Goal: Task Accomplishment & Management: Use online tool/utility

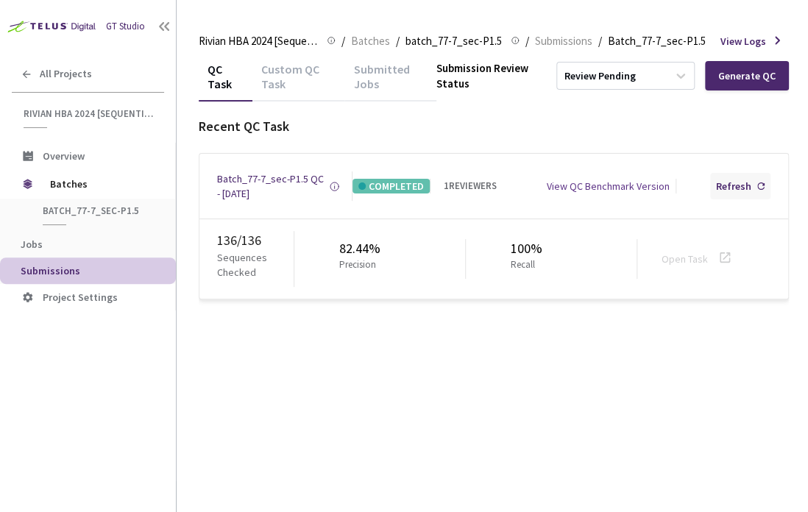
click at [733, 183] on div "Refresh" at bounding box center [733, 186] width 35 height 15
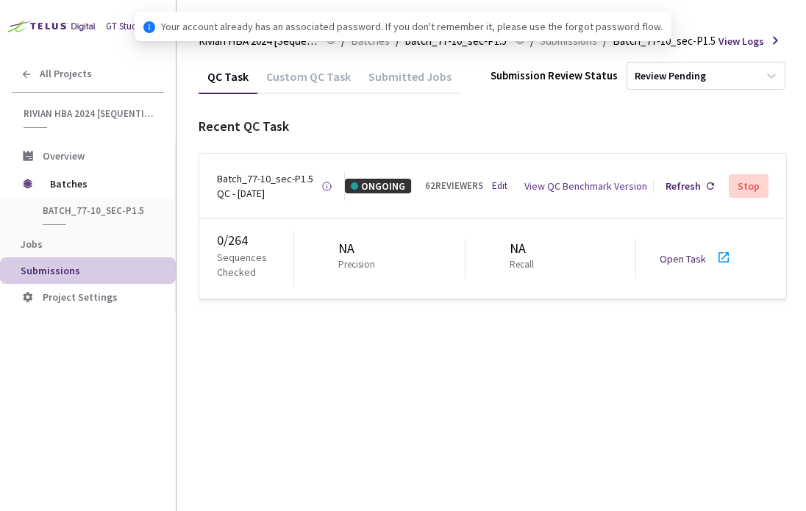
click at [676, 255] on link "Open Task" at bounding box center [683, 258] width 46 height 13
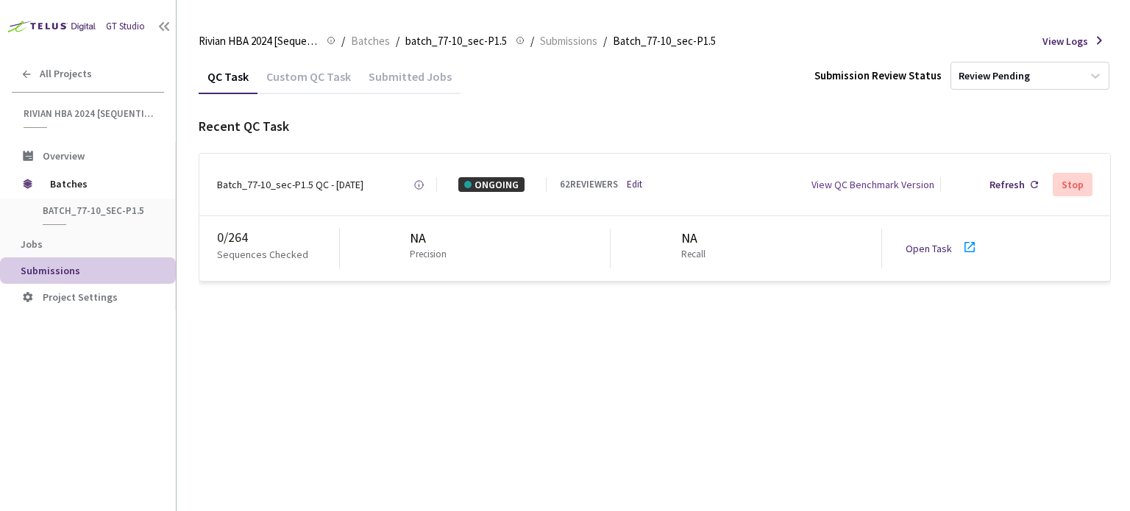
click at [805, 252] on link "Open Task" at bounding box center [928, 248] width 46 height 13
click at [235, 185] on div "Batch_77-10_sec-P1.5 QC - [DATE]" at bounding box center [290, 184] width 146 height 15
drag, startPoint x: 337, startPoint y: 188, endPoint x: 353, endPoint y: 126, distance: 63.9
click at [281, 187] on div "Batch_77-10_sec-P1.5 QC - [DATE]" at bounding box center [290, 184] width 146 height 15
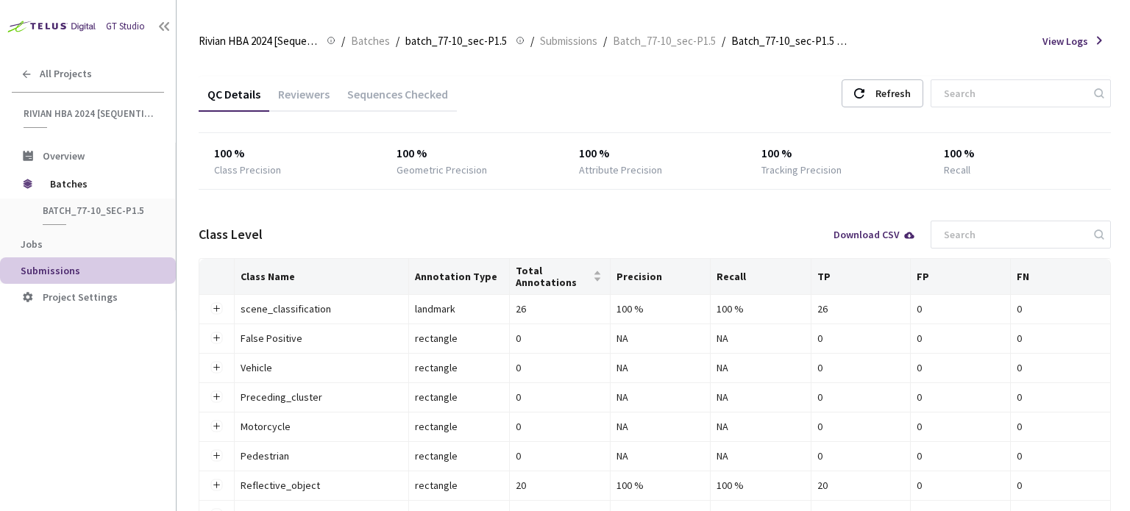
click at [397, 98] on div "Sequences Checked" at bounding box center [397, 99] width 118 height 25
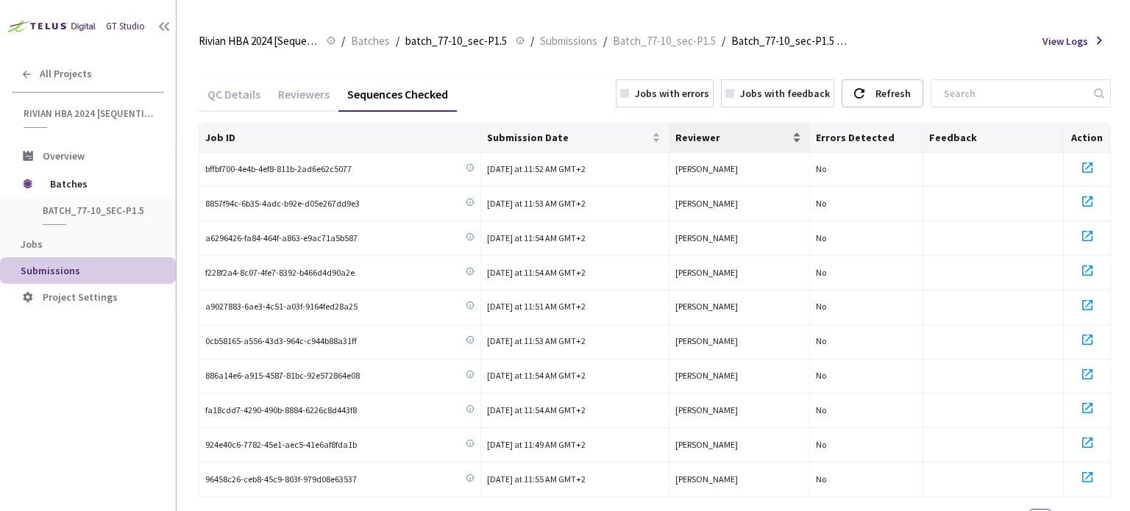
click at [713, 145] on div "Reviewer" at bounding box center [739, 137] width 129 height 15
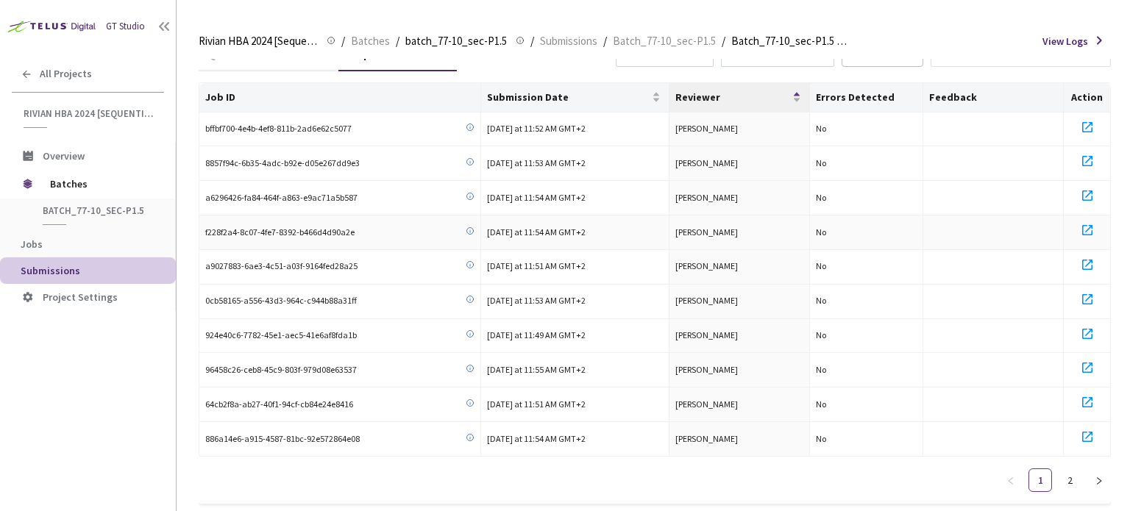
scroll to position [62, 0]
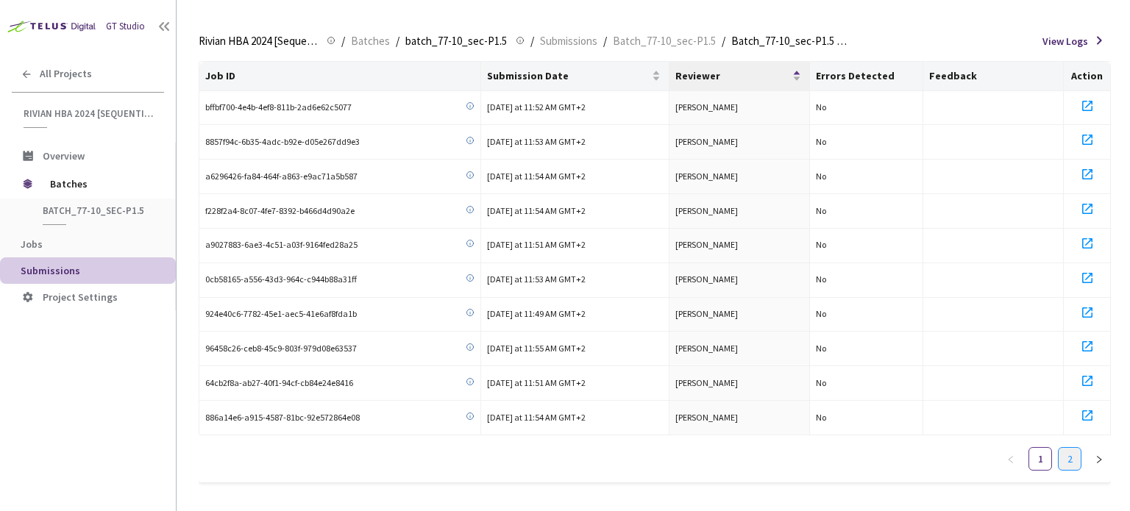
click at [1072, 448] on link "2" at bounding box center [1069, 459] width 22 height 22
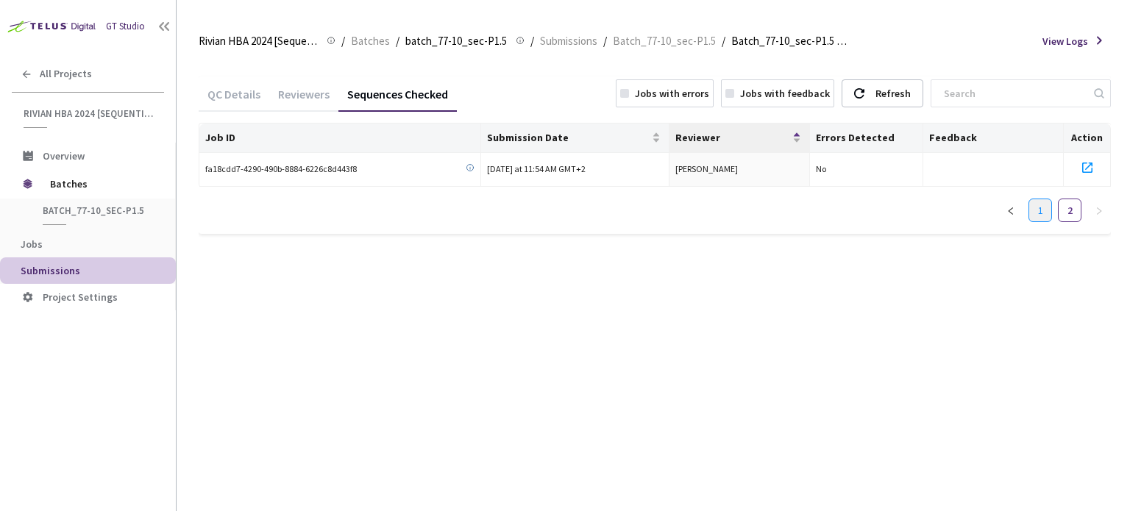
click at [1042, 208] on link "1" at bounding box center [1040, 210] width 22 height 22
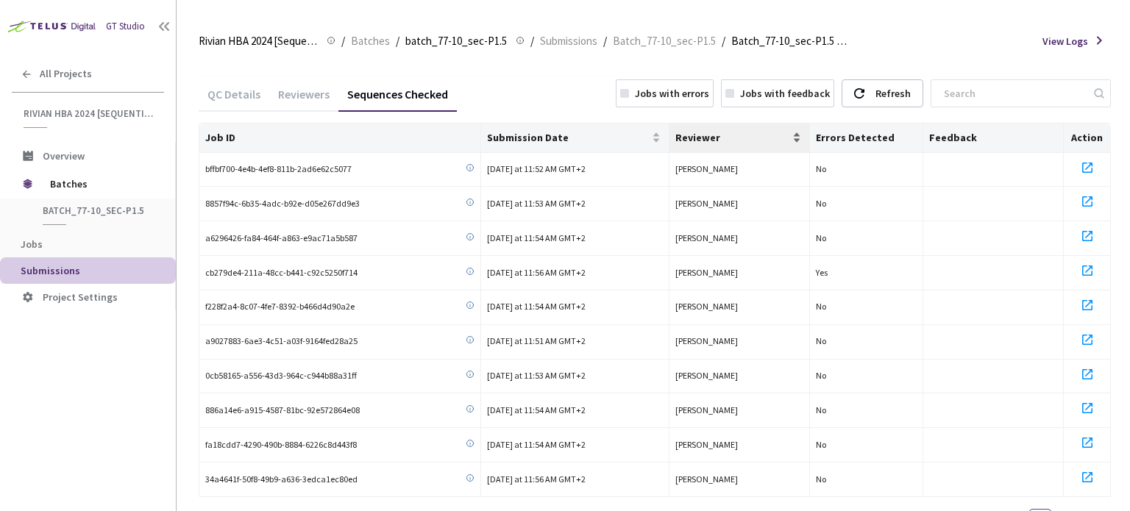
click at [701, 138] on span "Reviewer" at bounding box center [732, 138] width 115 height 12
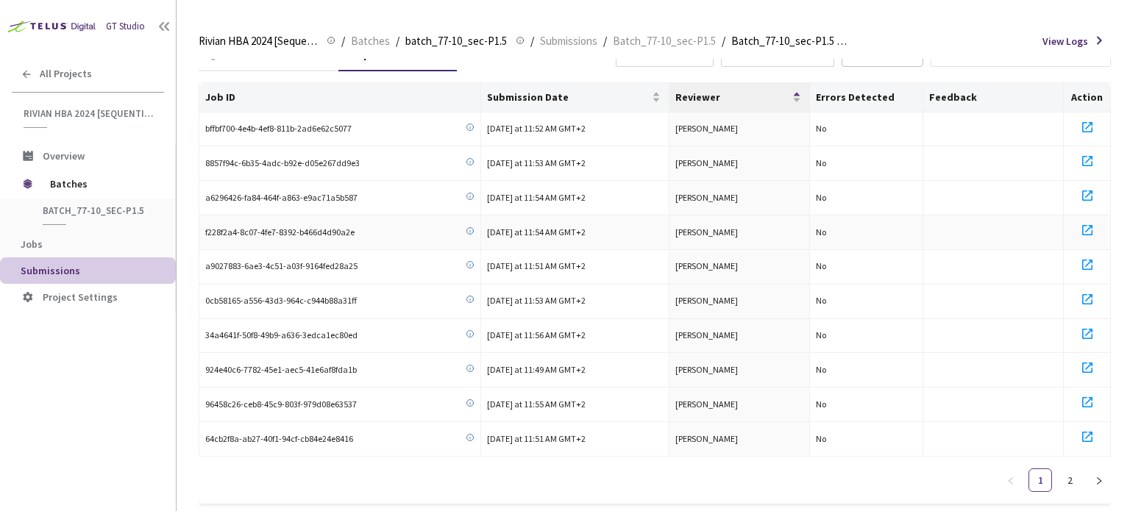
scroll to position [62, 0]
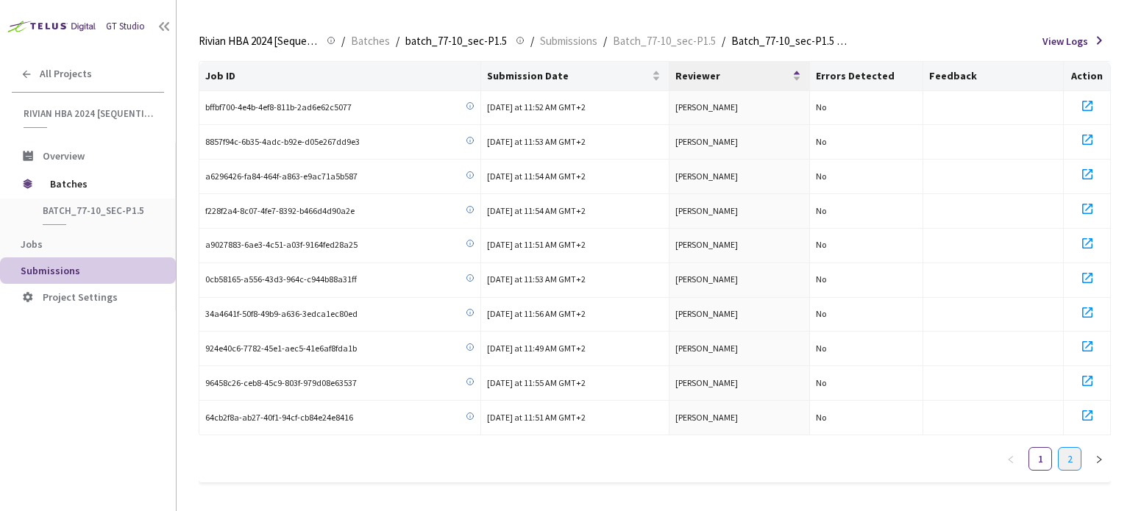
click at [1070, 450] on link "2" at bounding box center [1069, 459] width 22 height 22
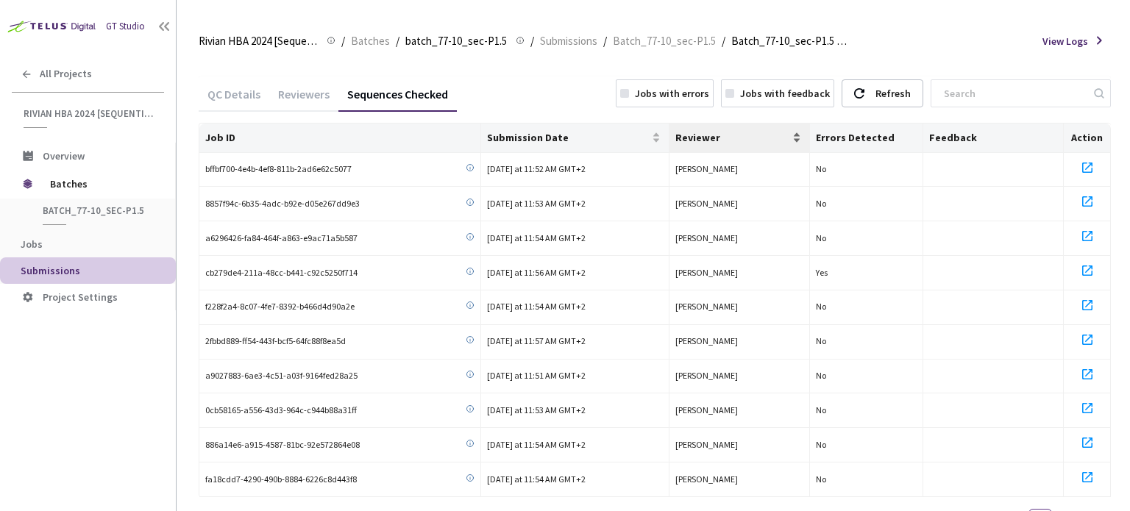
click at [693, 143] on span "Reviewer" at bounding box center [732, 138] width 115 height 12
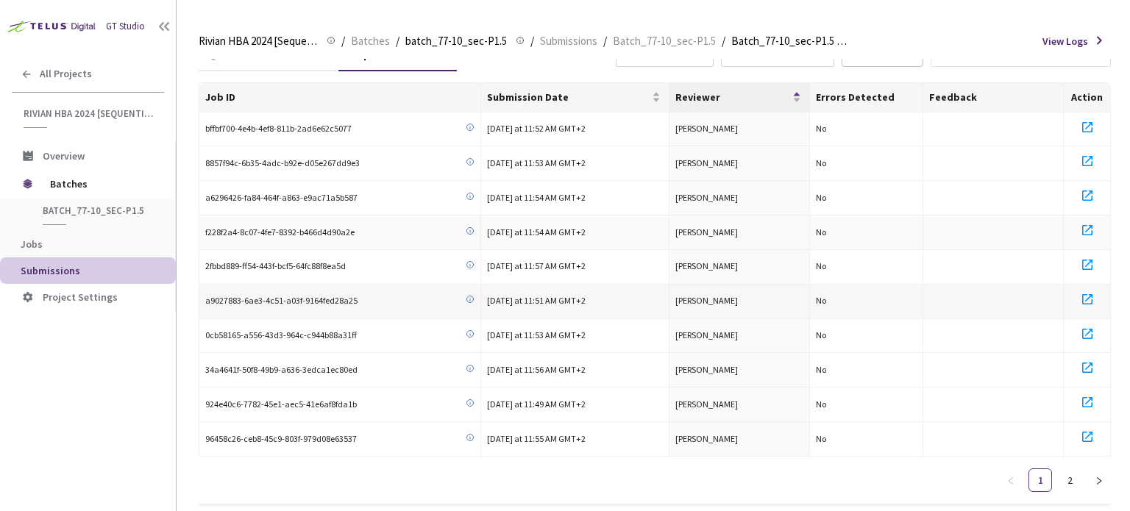
scroll to position [62, 0]
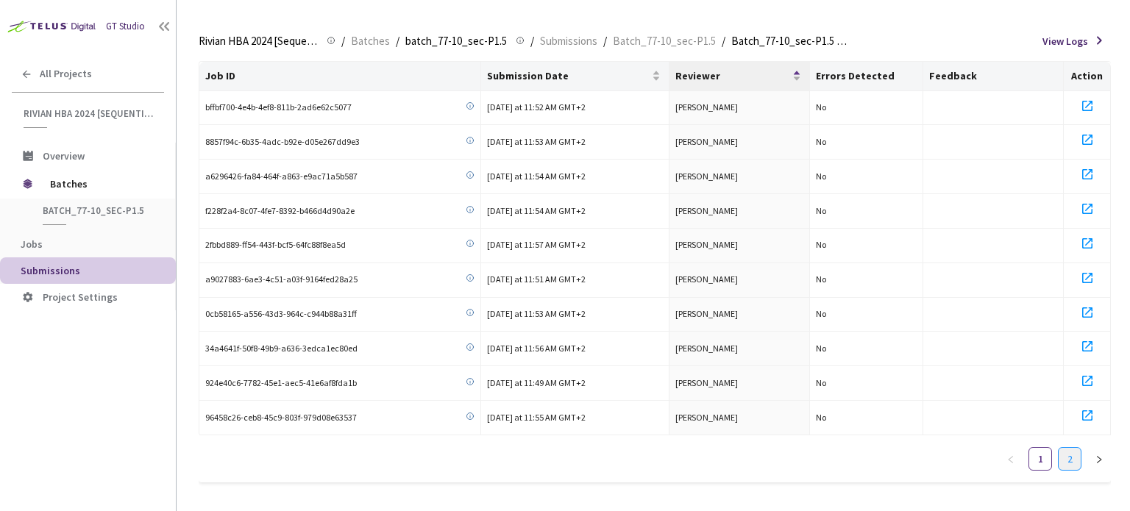
click at [1067, 453] on link "2" at bounding box center [1069, 459] width 22 height 22
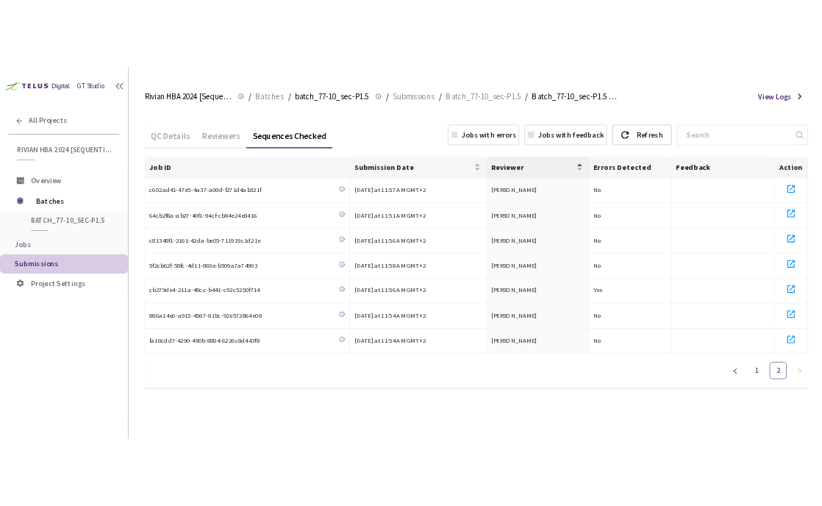
scroll to position [0, 0]
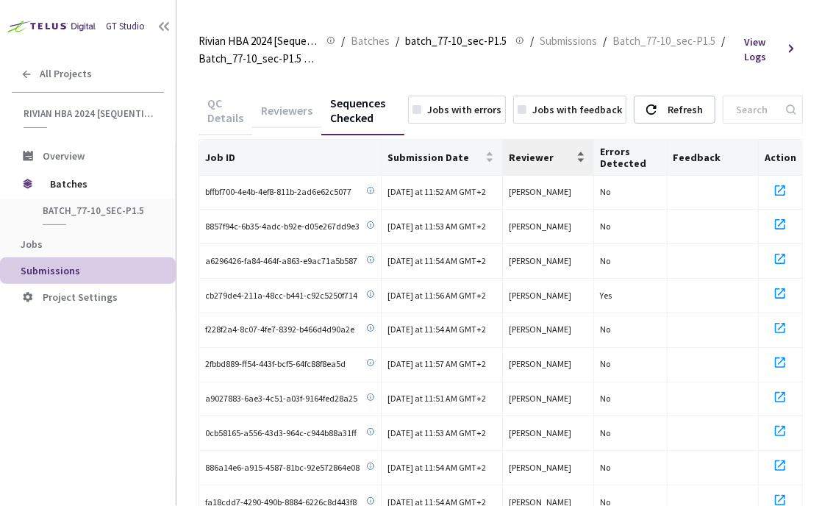
click at [537, 162] on span "Reviewer" at bounding box center [541, 158] width 65 height 12
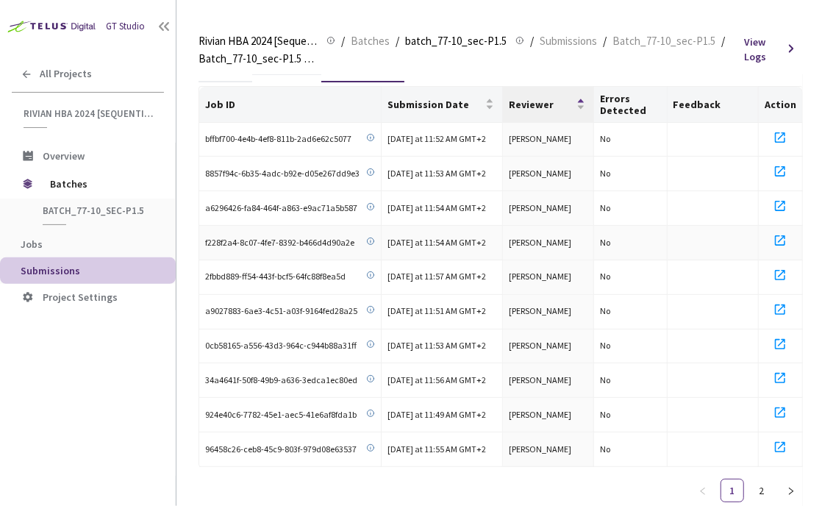
scroll to position [90, 0]
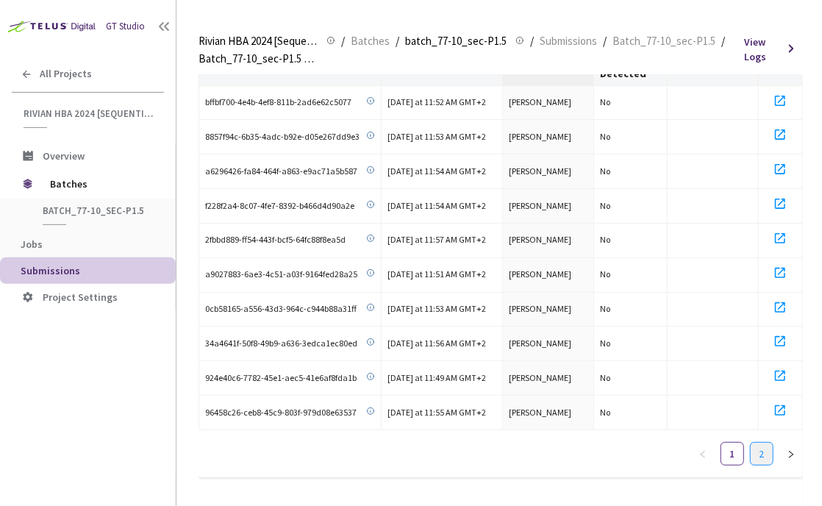
click at [769, 446] on link "2" at bounding box center [762, 454] width 22 height 22
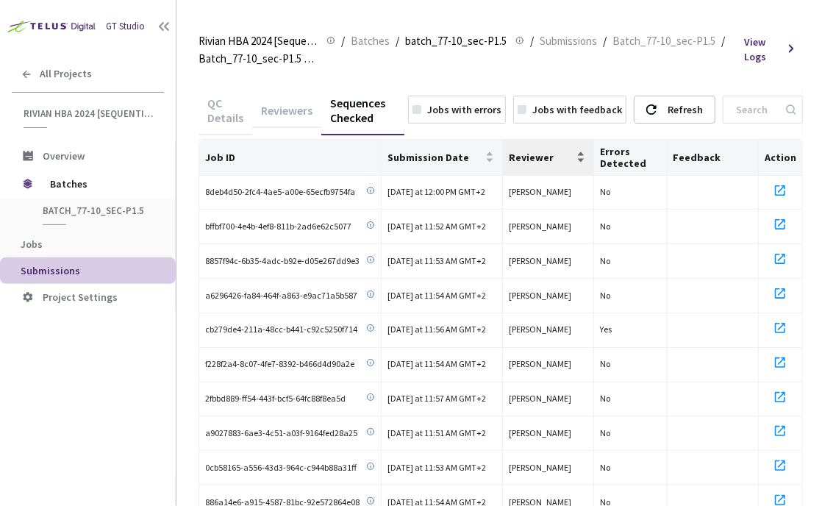
click at [562, 149] on div "Reviewer" at bounding box center [548, 156] width 79 height 15
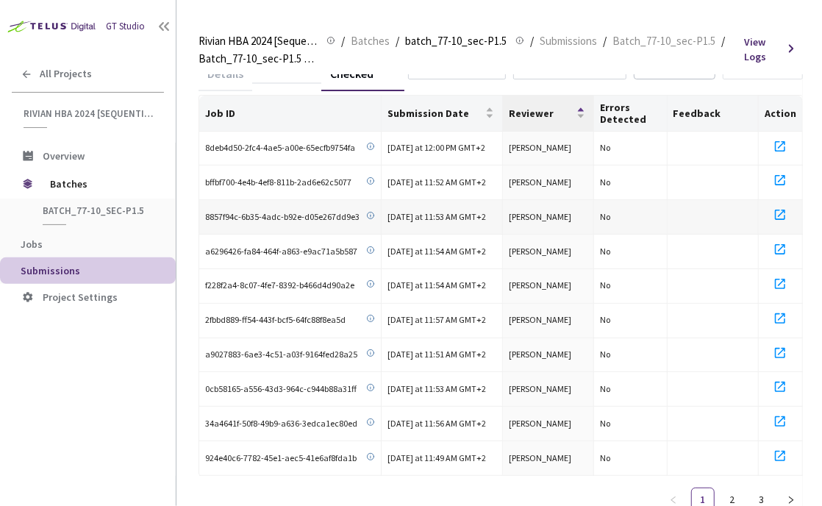
scroll to position [90, 0]
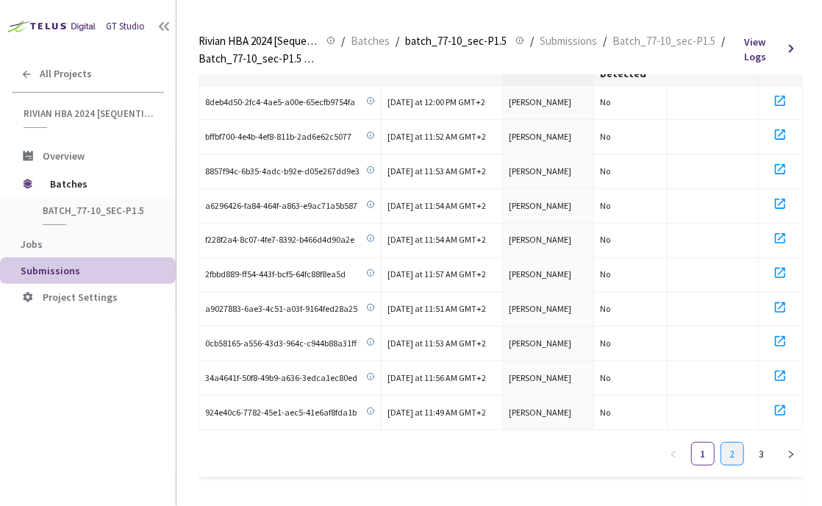
click at [734, 443] on link "2" at bounding box center [733, 454] width 22 height 22
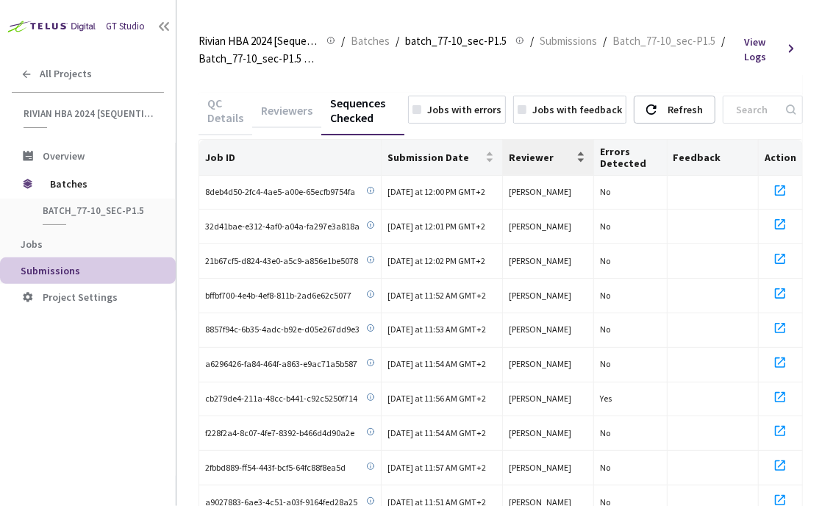
click at [538, 152] on span "Reviewer" at bounding box center [541, 158] width 65 height 12
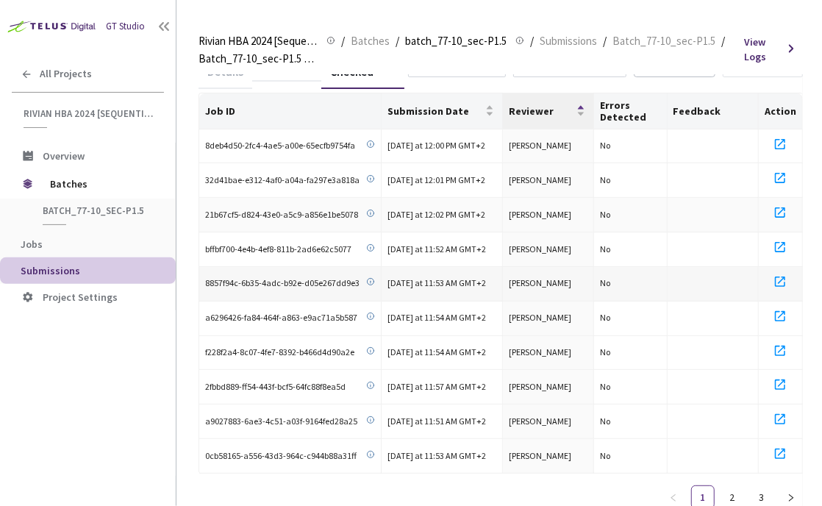
scroll to position [90, 0]
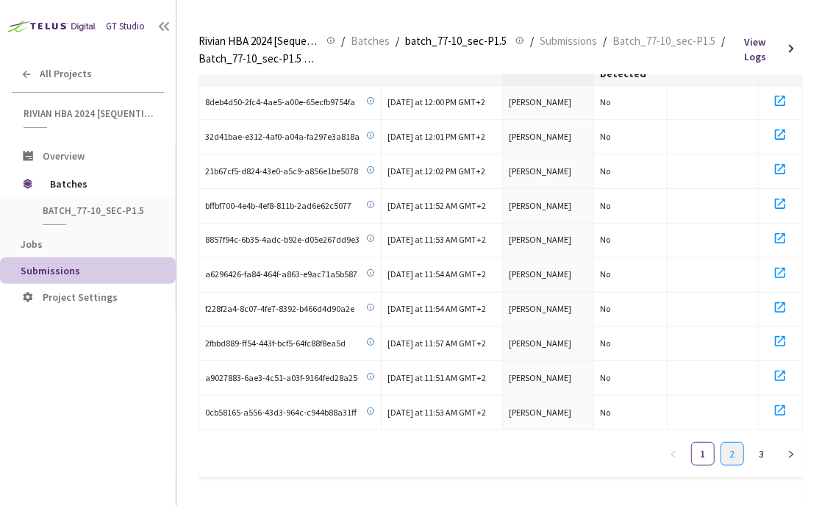
click at [735, 450] on link "2" at bounding box center [733, 454] width 22 height 22
click at [760, 447] on link "3" at bounding box center [762, 454] width 22 height 22
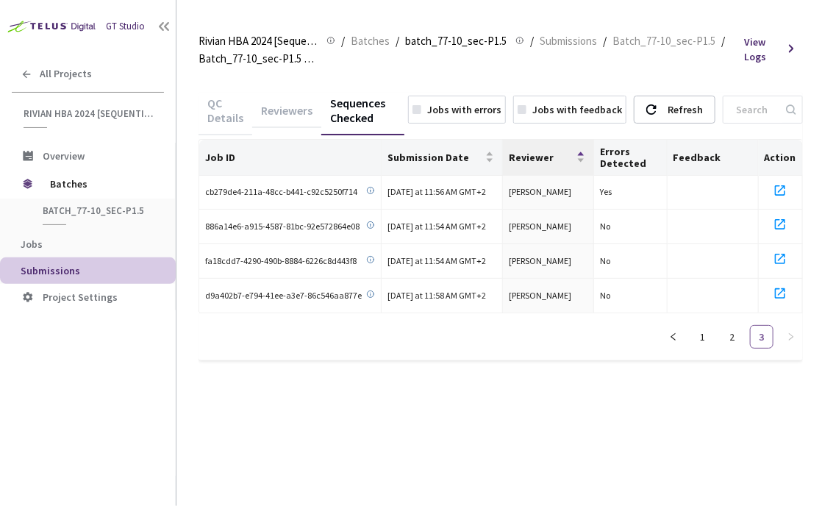
scroll to position [0, 0]
